Goal: Task Accomplishment & Management: Use online tool/utility

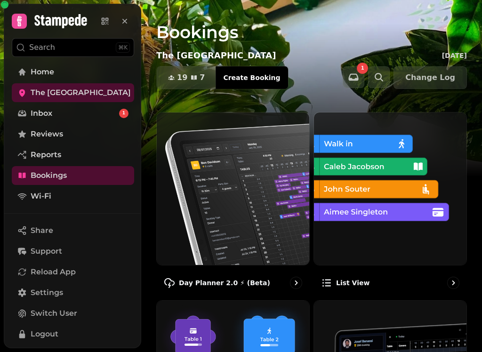
click at [239, 280] on p "Day Planner 2.0 ⚡ (Beta)" at bounding box center [224, 282] width 91 height 9
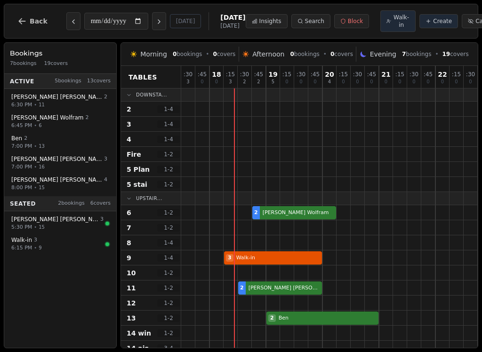
select select "****"
select select "*"
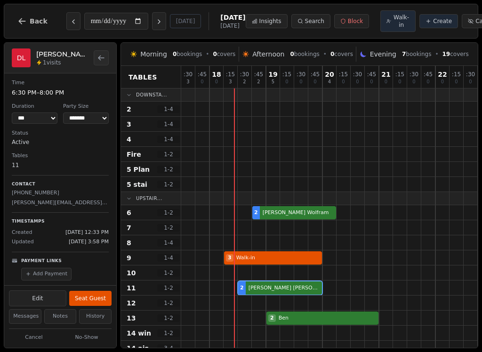
click at [103, 300] on button "Seat Guest" at bounding box center [90, 298] width 42 height 15
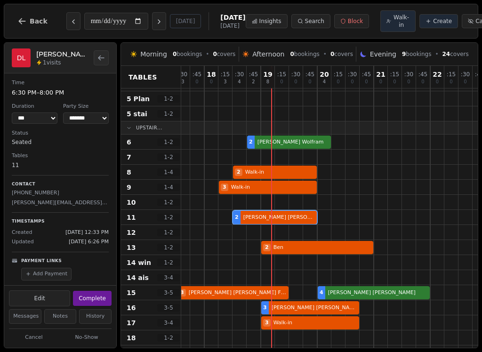
scroll to position [65, 6]
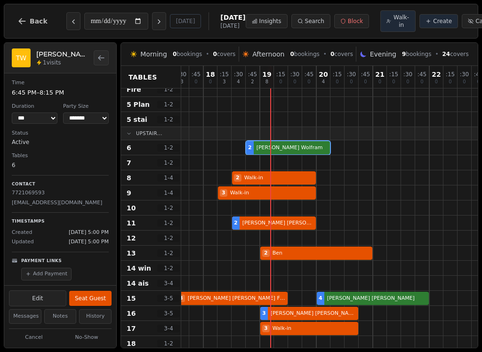
click at [294, 151] on div "2 [PERSON_NAME]" at bounding box center [337, 147] width 325 height 15
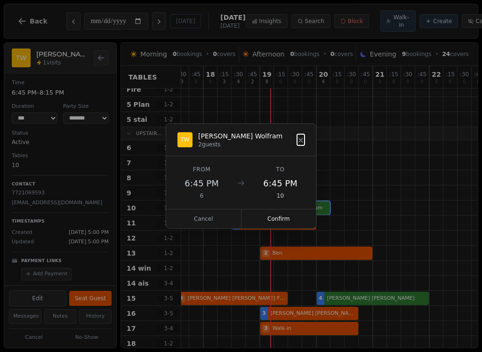
click at [291, 225] on button "Confirm" at bounding box center [278, 218] width 75 height 19
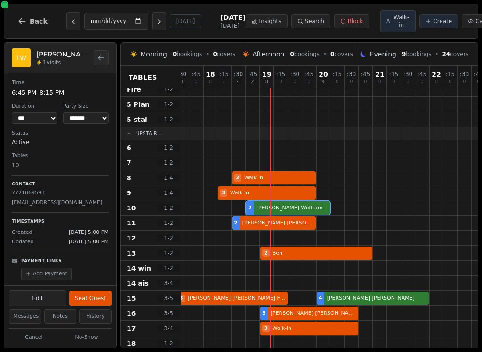
click at [95, 300] on button "Seat Guest" at bounding box center [90, 298] width 42 height 15
